Goal: Book appointment/travel/reservation

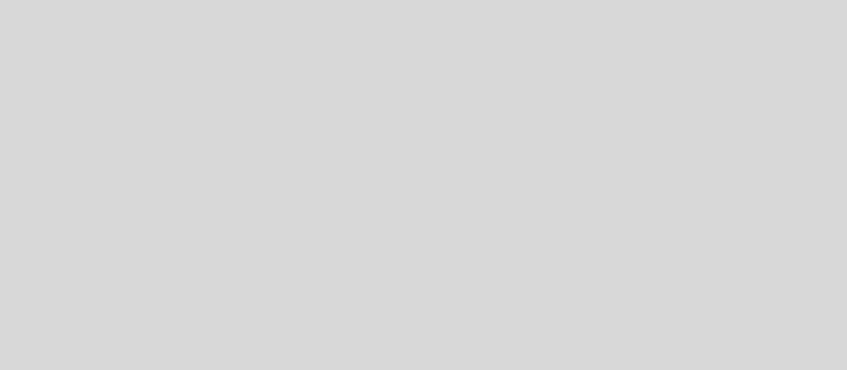
select select "es"
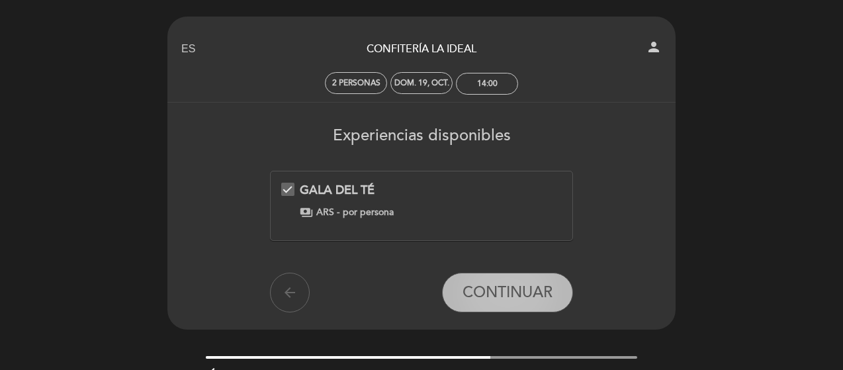
click at [505, 284] on span "CONTINUAR" at bounding box center [507, 292] width 90 height 19
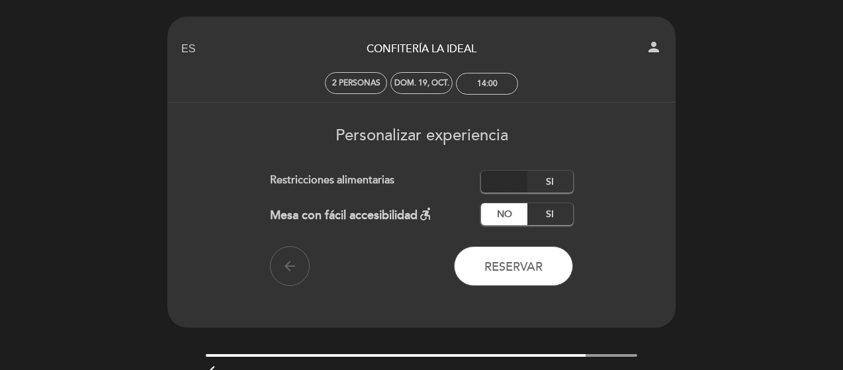
click at [509, 186] on label "No" at bounding box center [504, 182] width 46 height 22
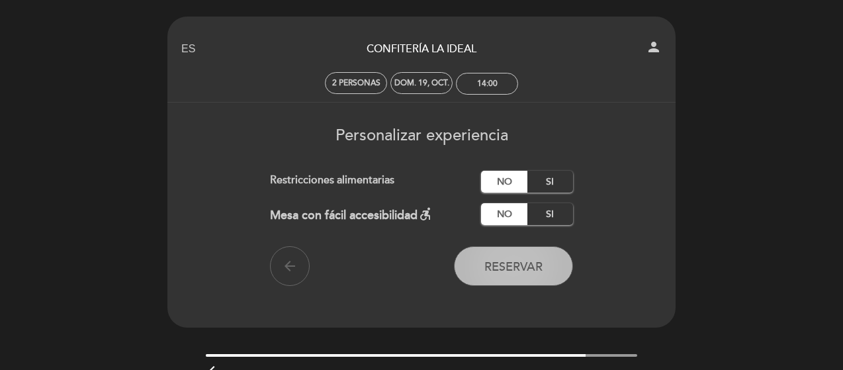
click at [517, 274] on span "Reservar" at bounding box center [513, 266] width 58 height 15
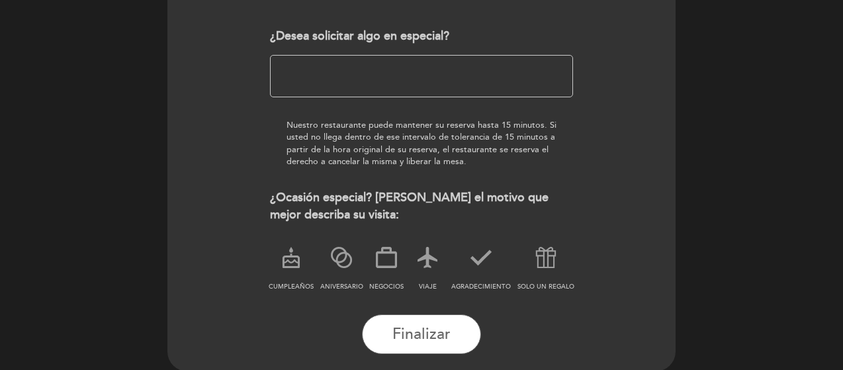
scroll to position [198, 0]
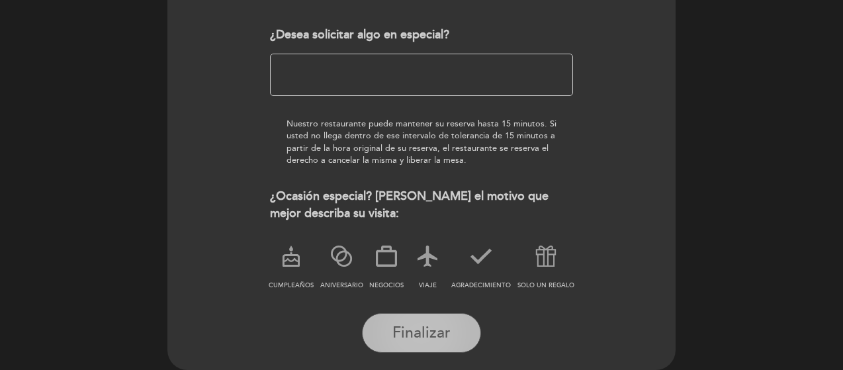
click at [421, 341] on button "Finalizar" at bounding box center [421, 333] width 119 height 40
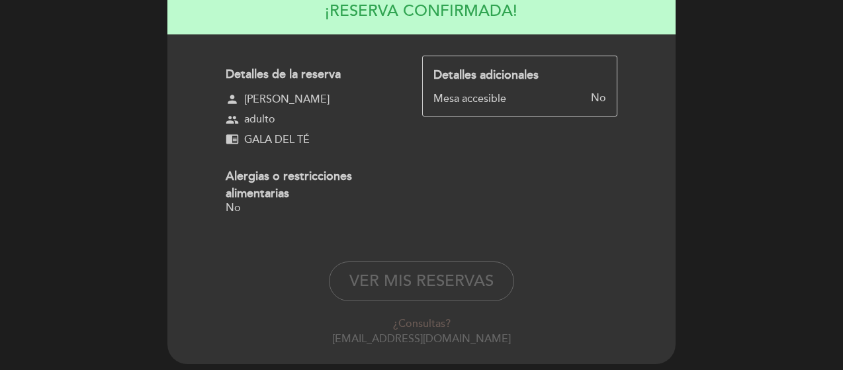
scroll to position [155, 0]
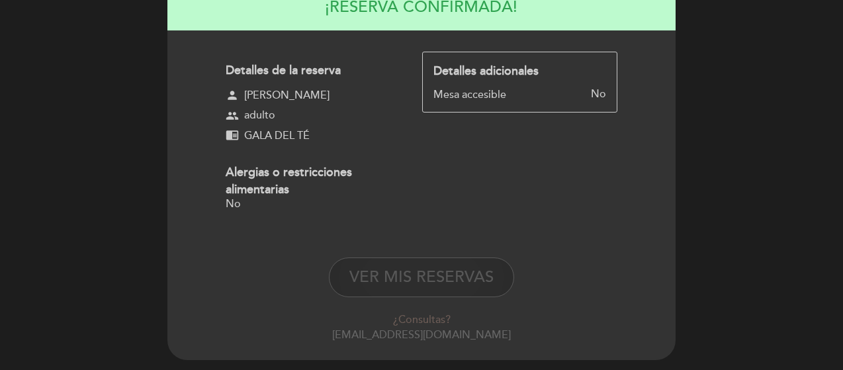
click at [441, 275] on button "VER MIS RESERVAS" at bounding box center [421, 277] width 185 height 40
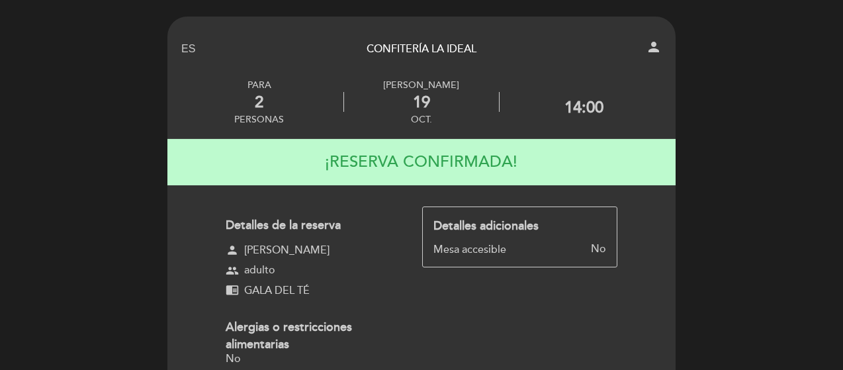
select select "es"
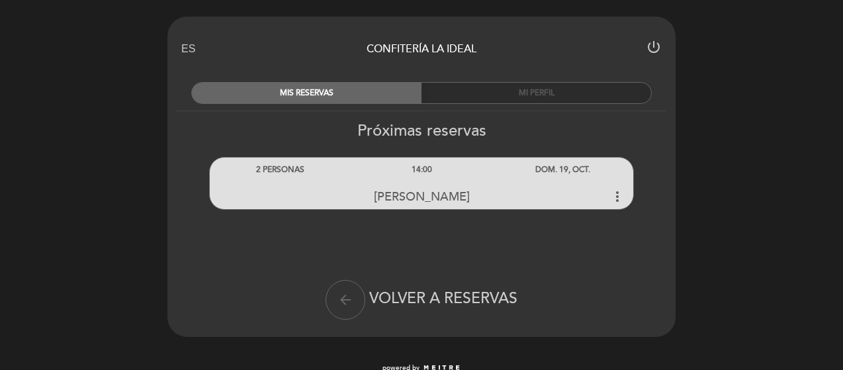
click at [511, 98] on div "MI PERFIL" at bounding box center [536, 93] width 230 height 21
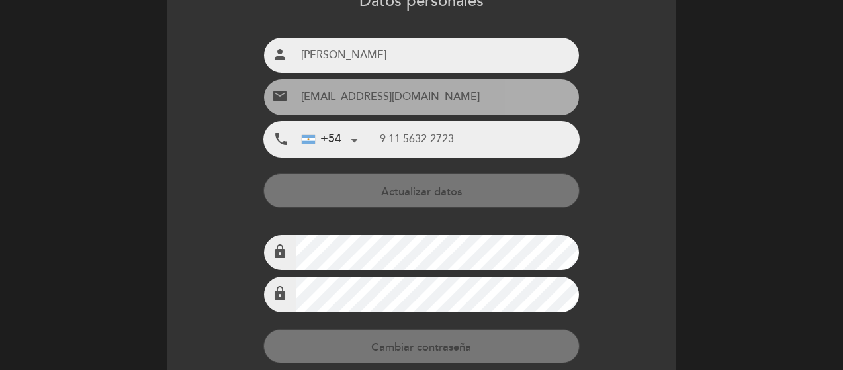
scroll to position [132, 0]
